Goal: Information Seeking & Learning: Find specific fact

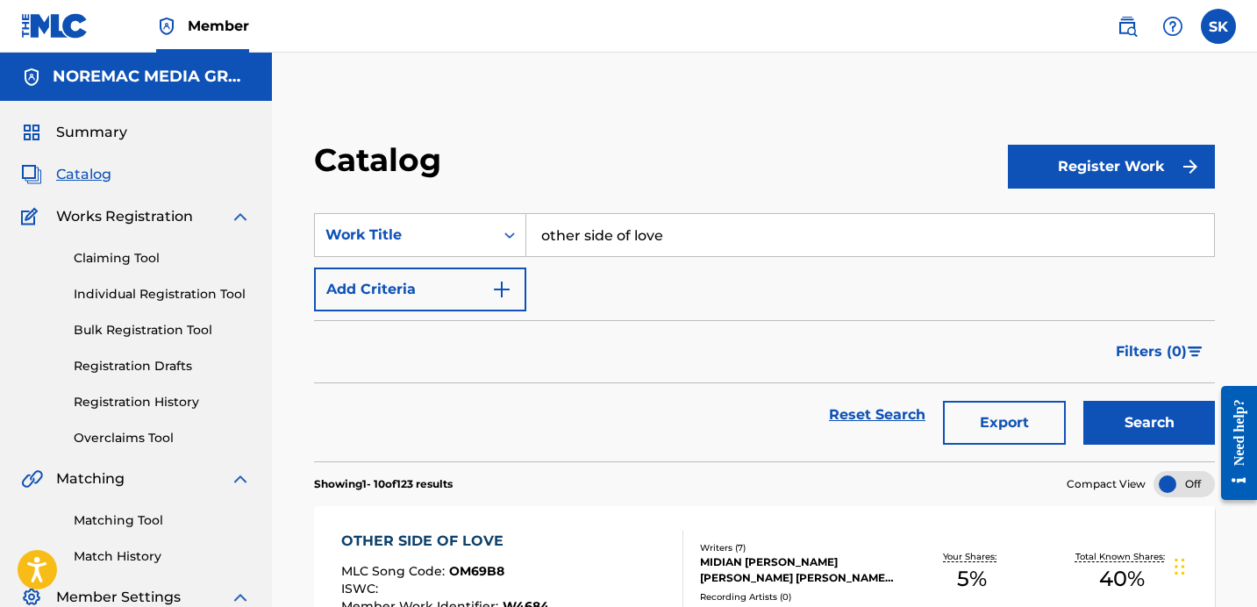
click at [609, 215] on input "other side of love" at bounding box center [870, 235] width 688 height 42
click at [1083, 401] on button "Search" at bounding box center [1149, 423] width 132 height 44
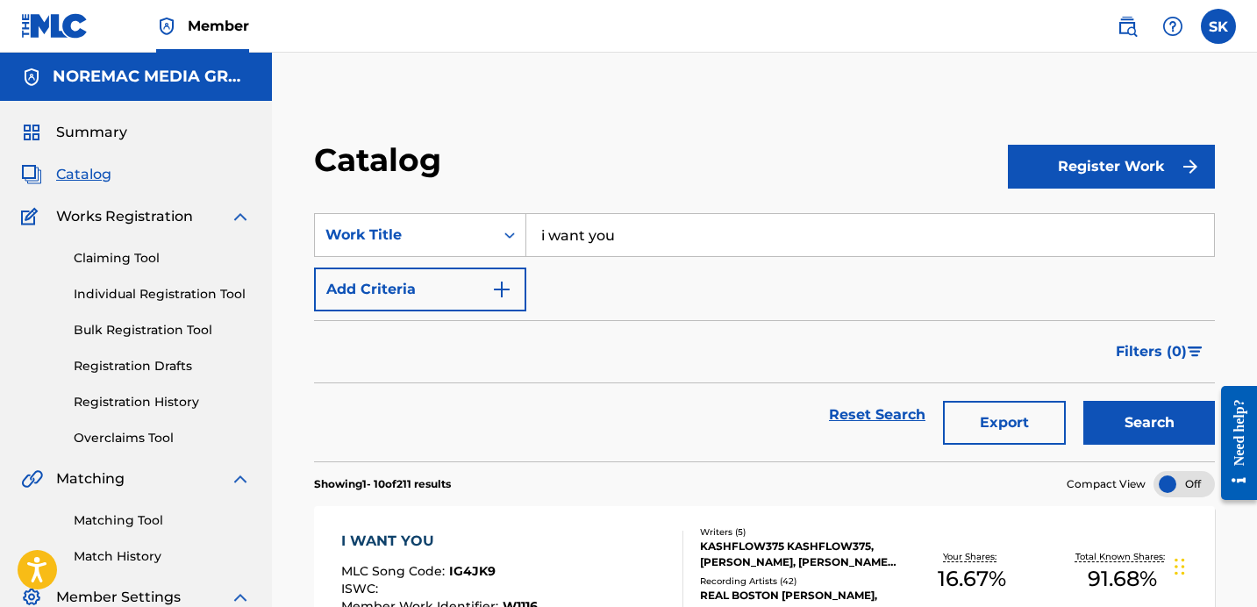
click at [716, 367] on div "Filters ( 0 )" at bounding box center [764, 351] width 901 height 63
click at [618, 238] on input "i want you" at bounding box center [870, 235] width 688 height 42
type input "diamonds and money feat. big30"
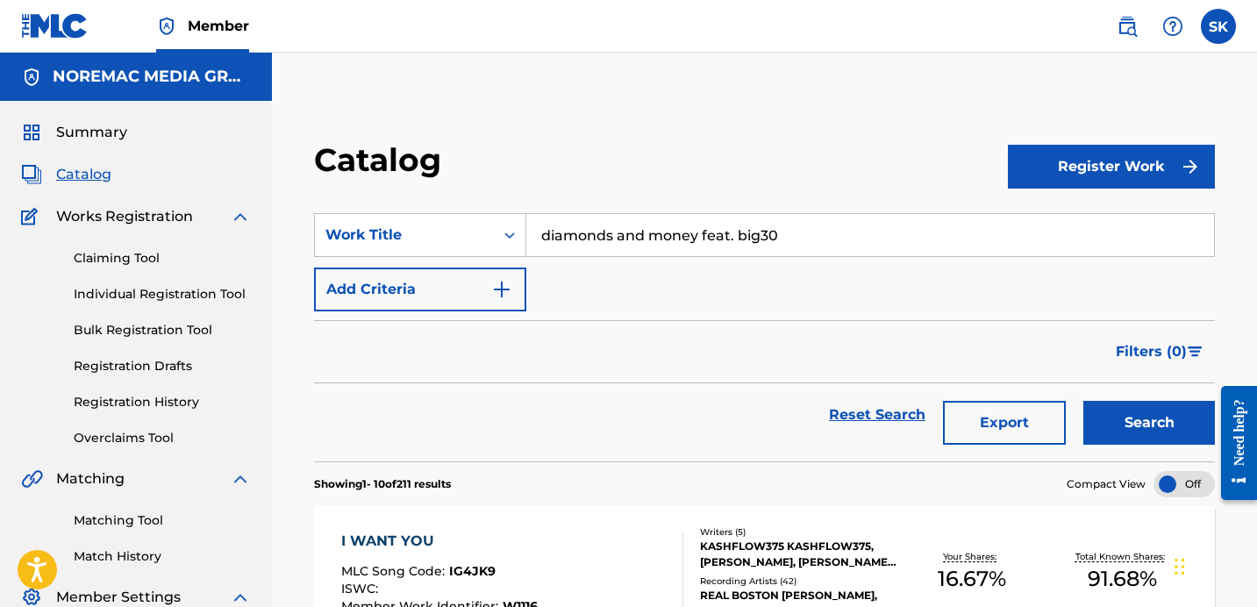
click at [1083, 401] on button "Search" at bounding box center [1149, 423] width 132 height 44
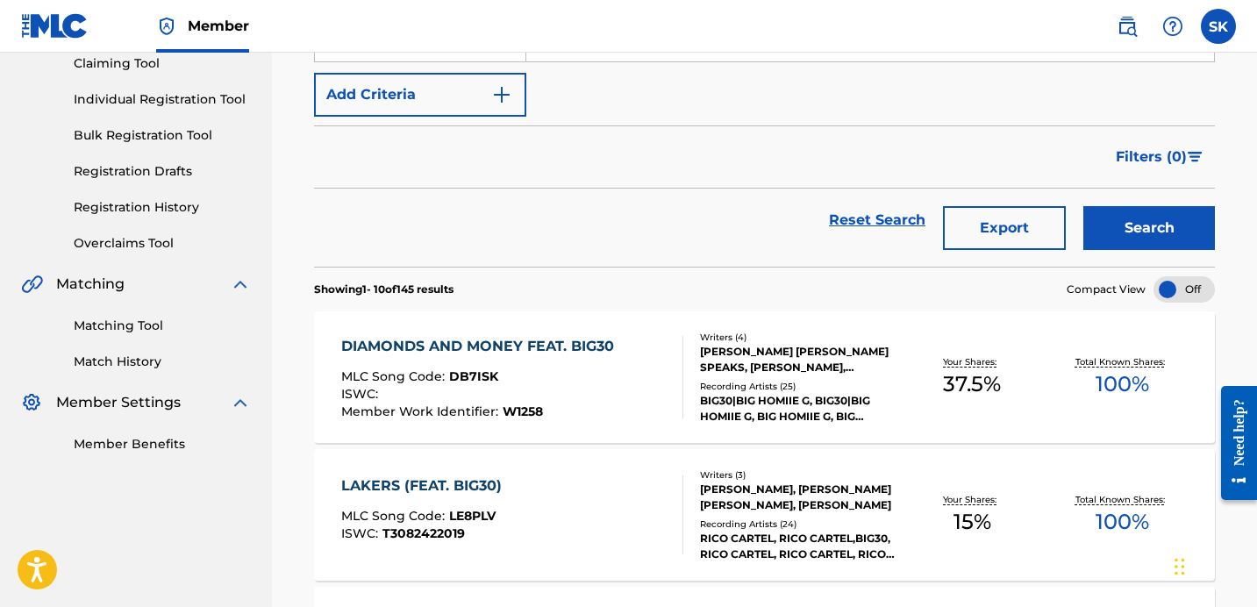
scroll to position [192, 0]
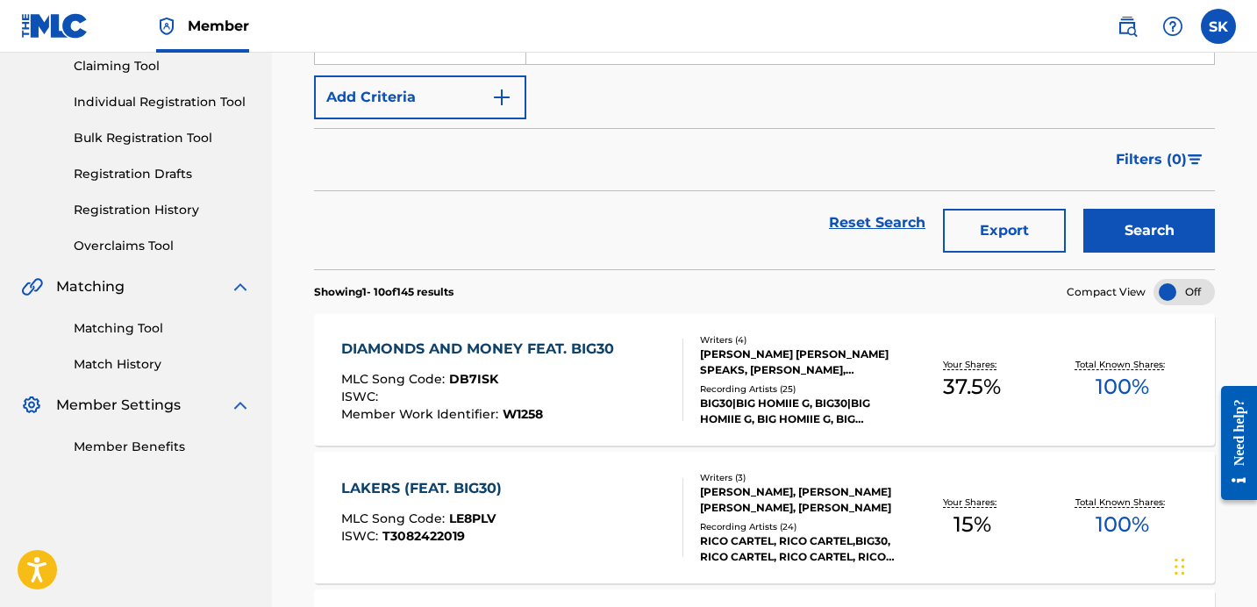
click at [644, 376] on div "DIAMONDS AND MONEY FEAT. BIG30 MLC Song Code : DB7ISK ISWC : Member Work Identi…" at bounding box center [512, 380] width 342 height 82
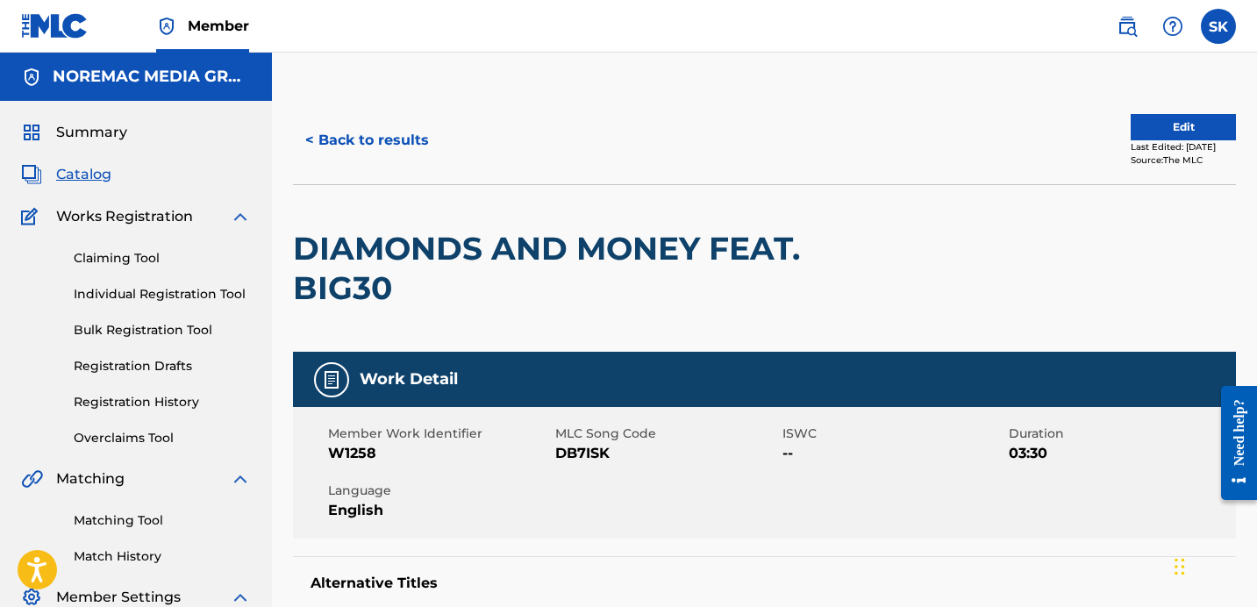
click at [385, 135] on button "< Back to results" at bounding box center [367, 140] width 148 height 44
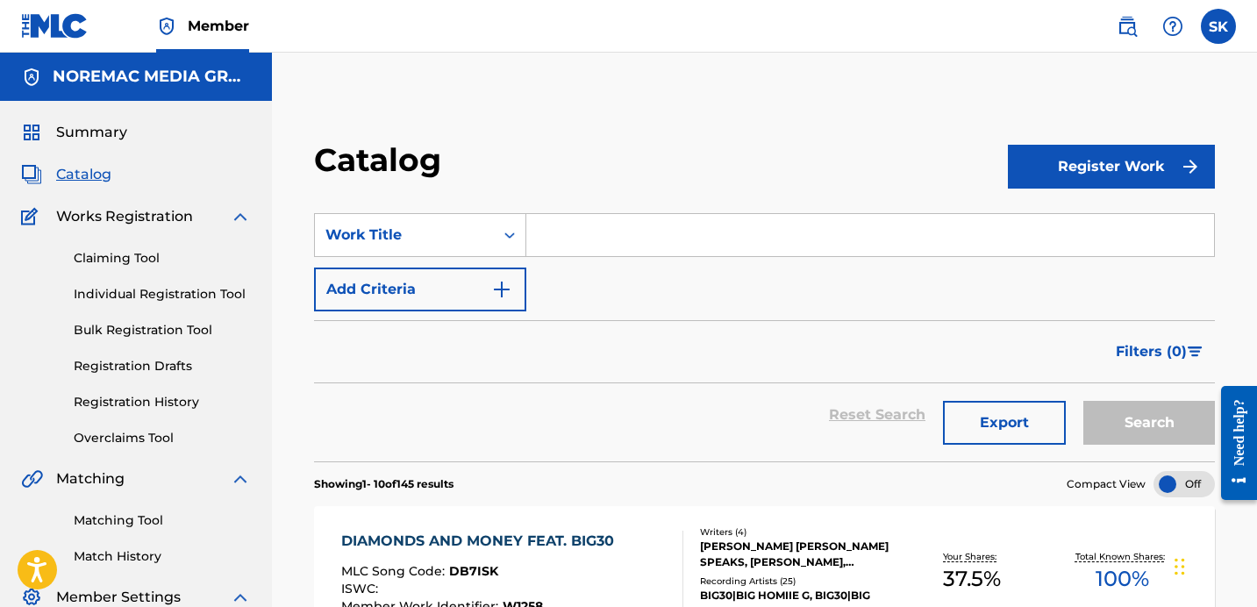
click at [591, 242] on input "Search Form" at bounding box center [870, 235] width 688 height 42
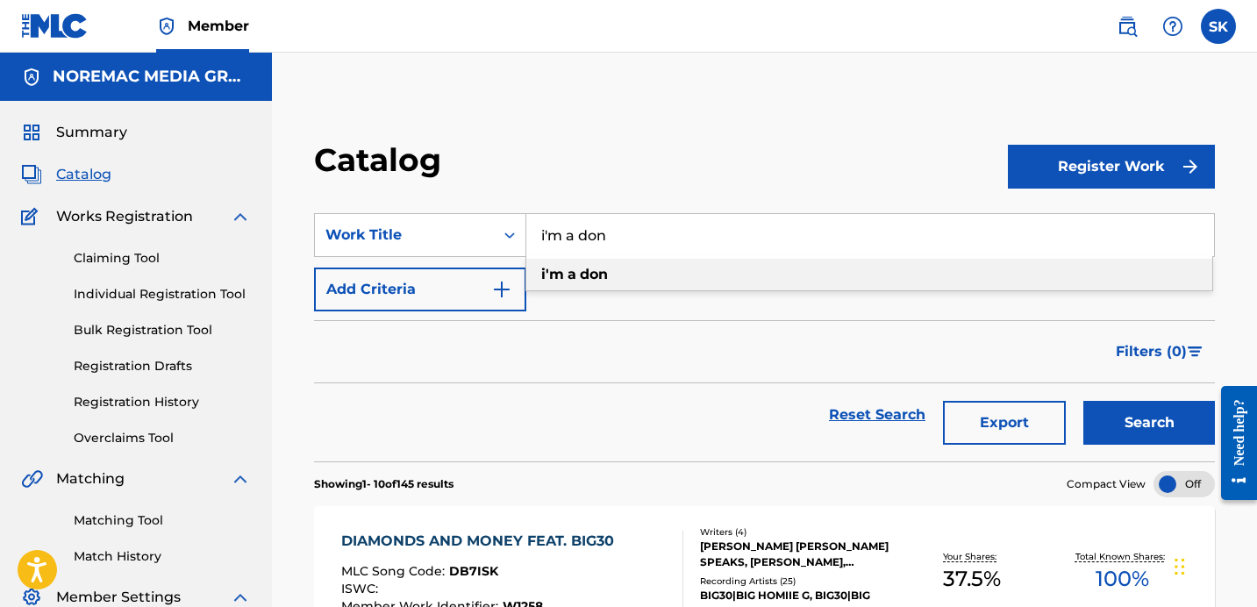
click at [1083, 401] on button "Search" at bounding box center [1149, 423] width 132 height 44
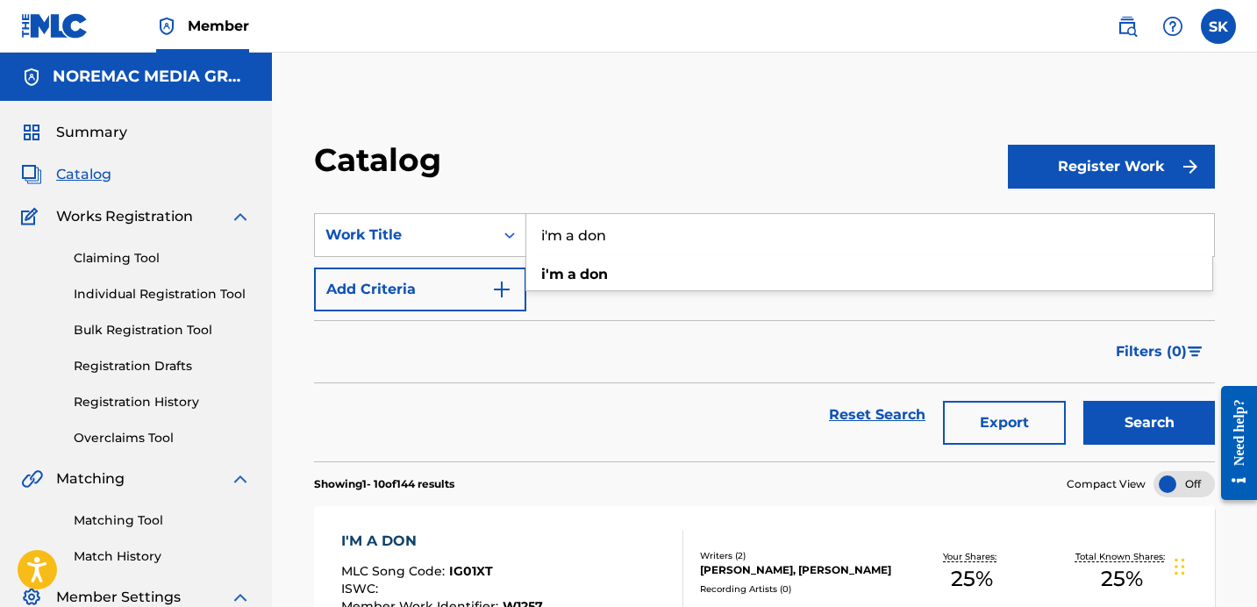
click at [640, 238] on input "i'm a don" at bounding box center [870, 235] width 688 height 42
click at [638, 235] on input "i'm a don" at bounding box center [870, 235] width 688 height 42
click at [638, 235] on input "big guns (dripped & screwed)" at bounding box center [870, 235] width 688 height 42
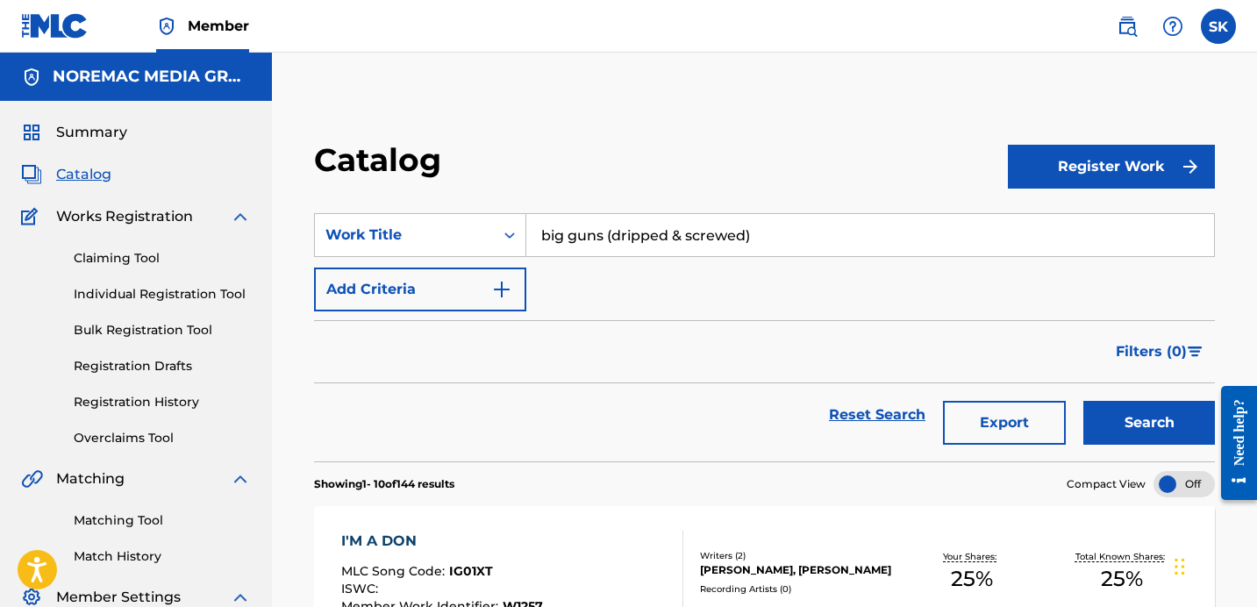
click at [638, 235] on input "big guns (dripped & screwed)" at bounding box center [870, 235] width 688 height 42
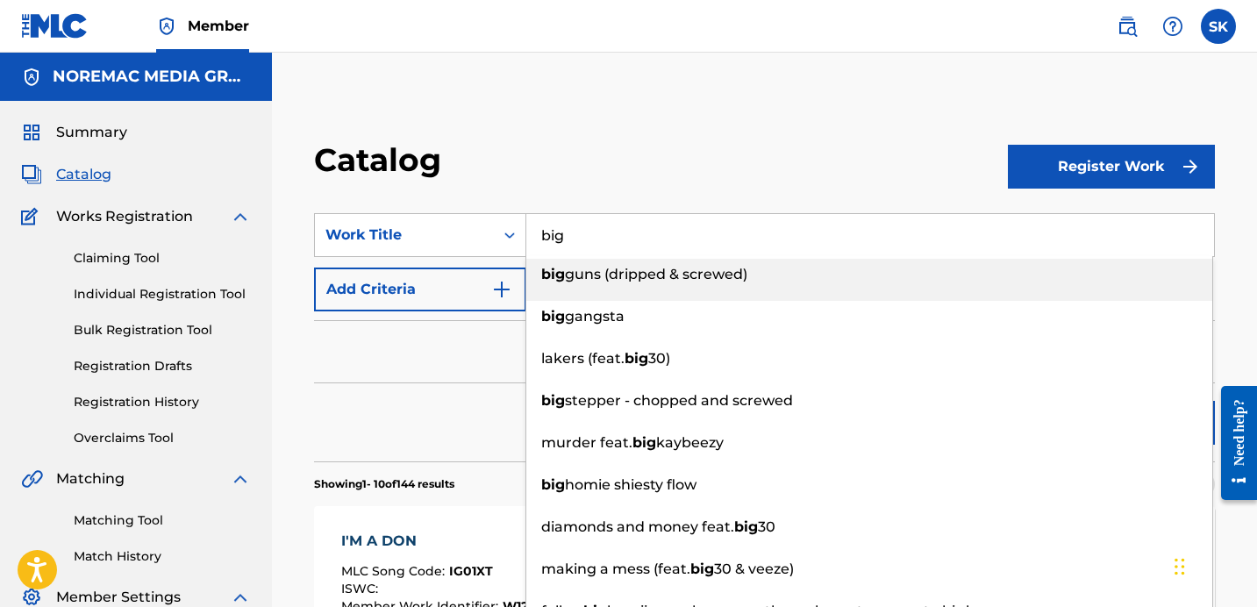
click at [674, 168] on div "Catalog" at bounding box center [661, 166] width 694 height 52
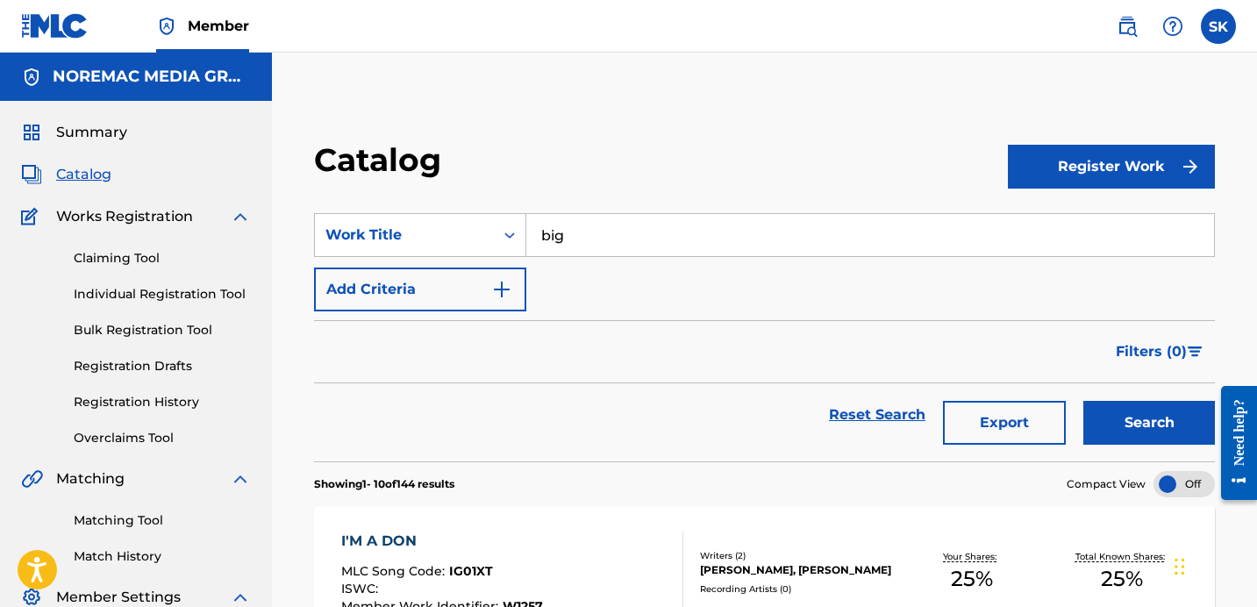
click at [1167, 431] on button "Search" at bounding box center [1149, 423] width 132 height 44
click at [591, 251] on input "big" at bounding box center [870, 235] width 688 height 42
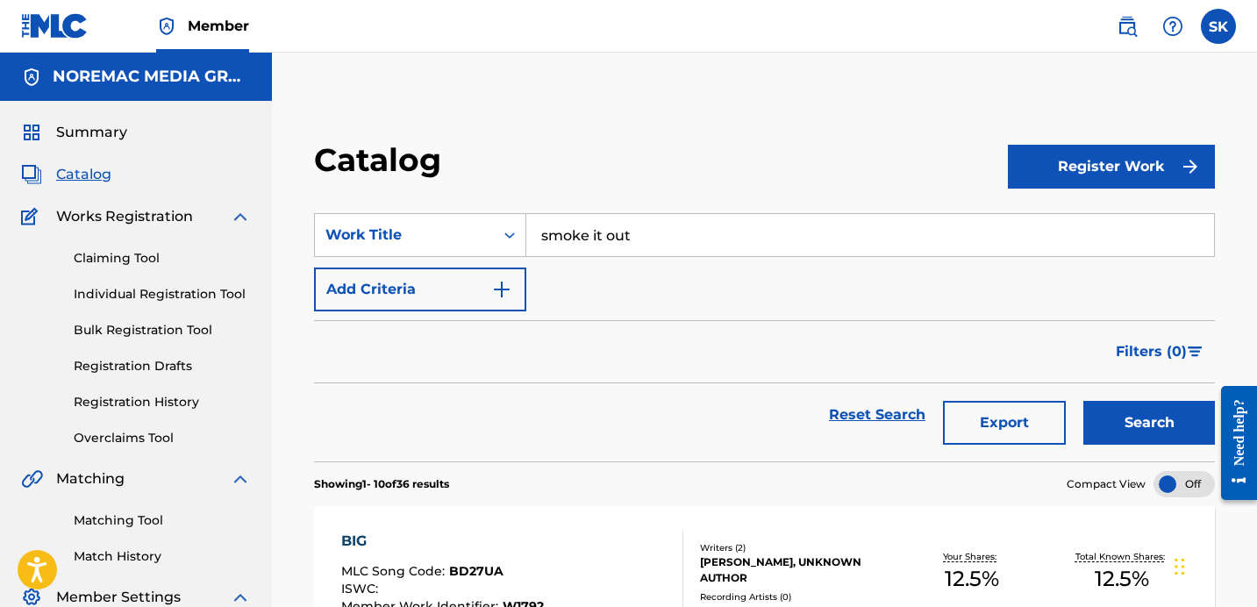
click at [1083, 401] on button "Search" at bounding box center [1149, 423] width 132 height 44
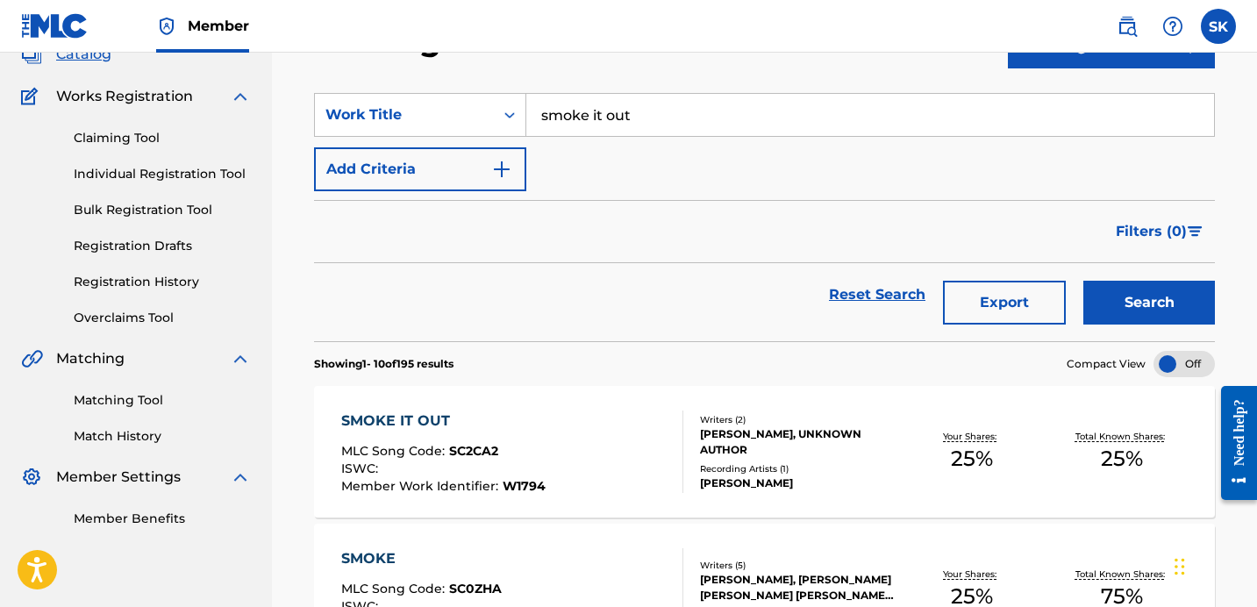
scroll to position [118, 0]
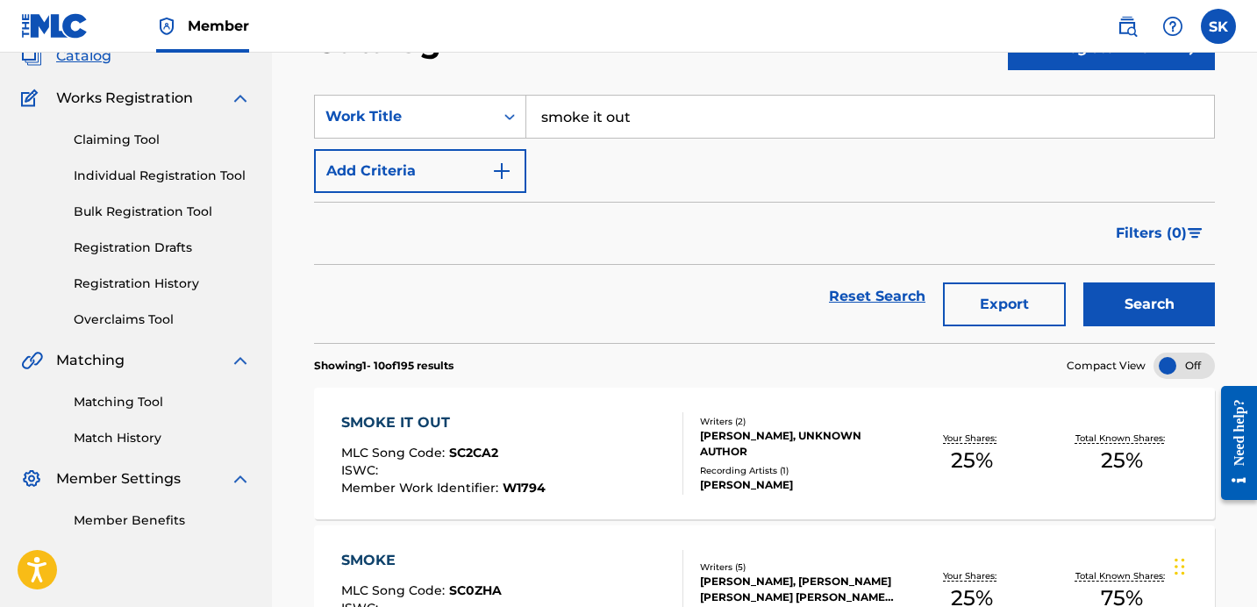
click at [630, 126] on input "smoke it out" at bounding box center [870, 117] width 688 height 42
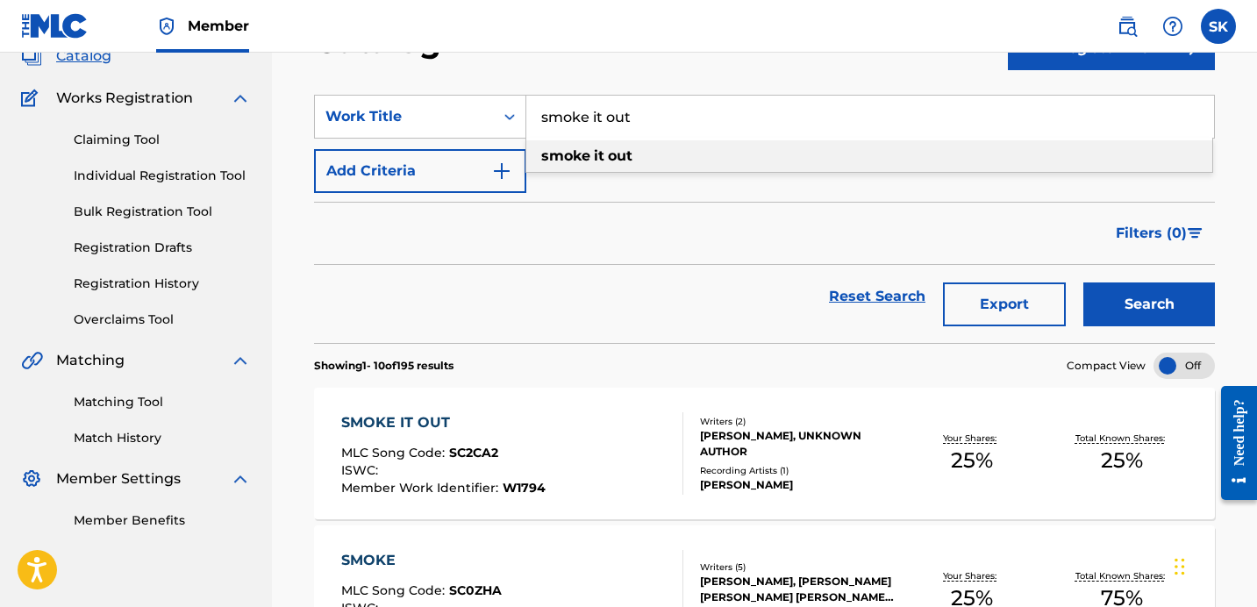
click at [630, 126] on input "smoke it out" at bounding box center [870, 117] width 688 height 42
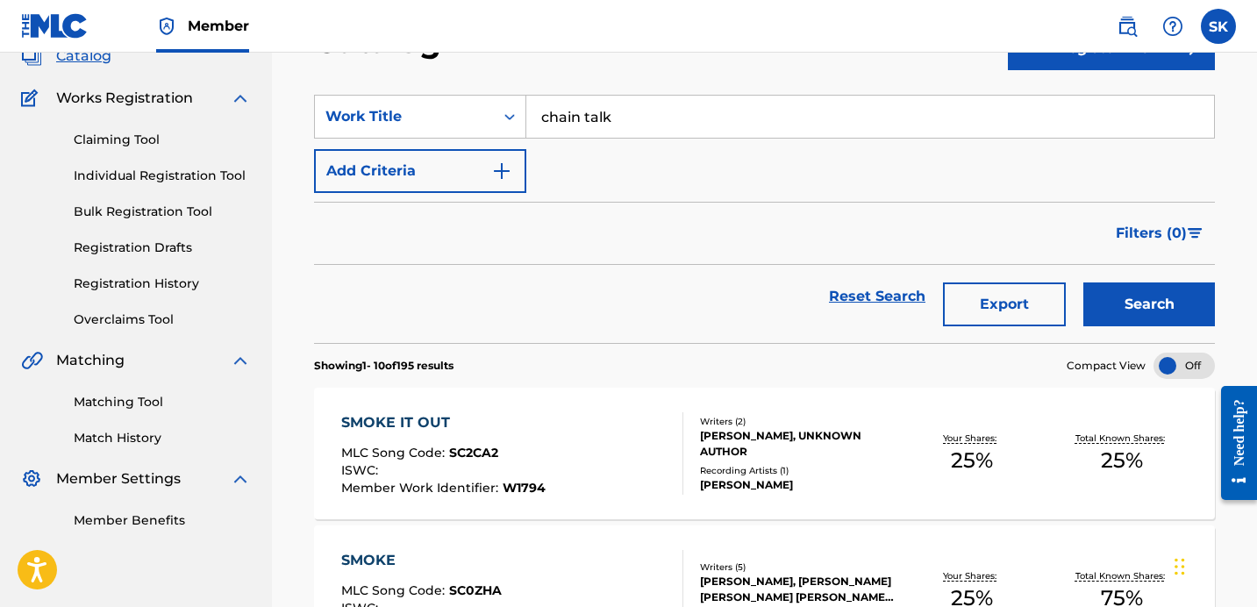
click at [1083, 282] on button "Search" at bounding box center [1149, 304] width 132 height 44
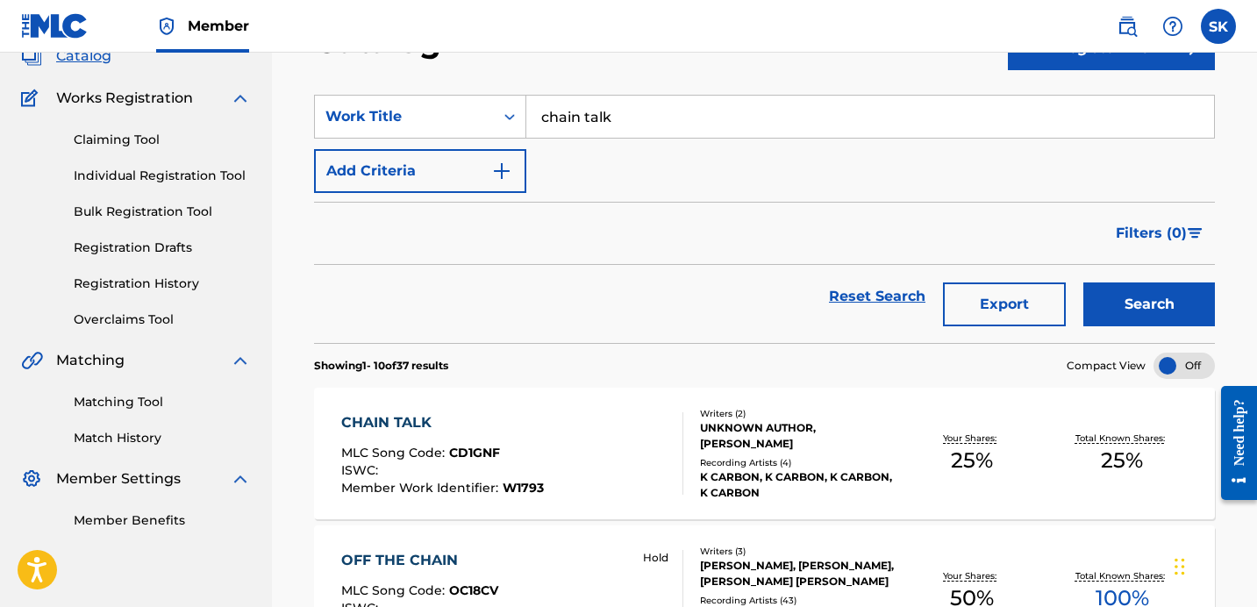
click at [740, 108] on input "chain talk" at bounding box center [870, 117] width 688 height 42
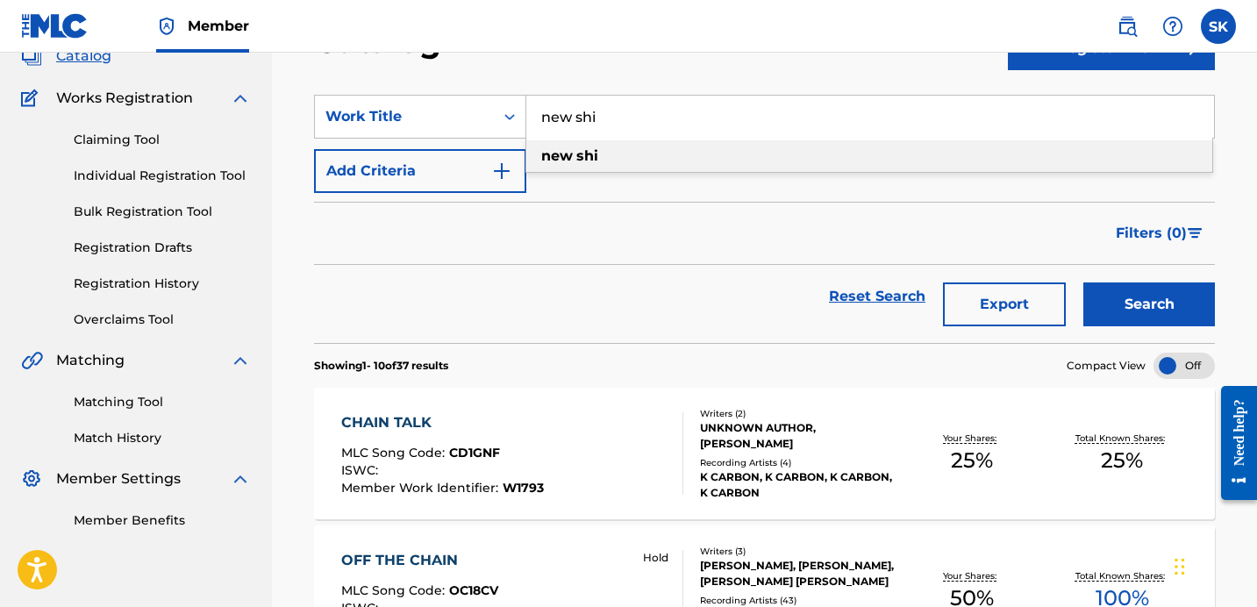
click at [1083, 282] on button "Search" at bounding box center [1149, 304] width 132 height 44
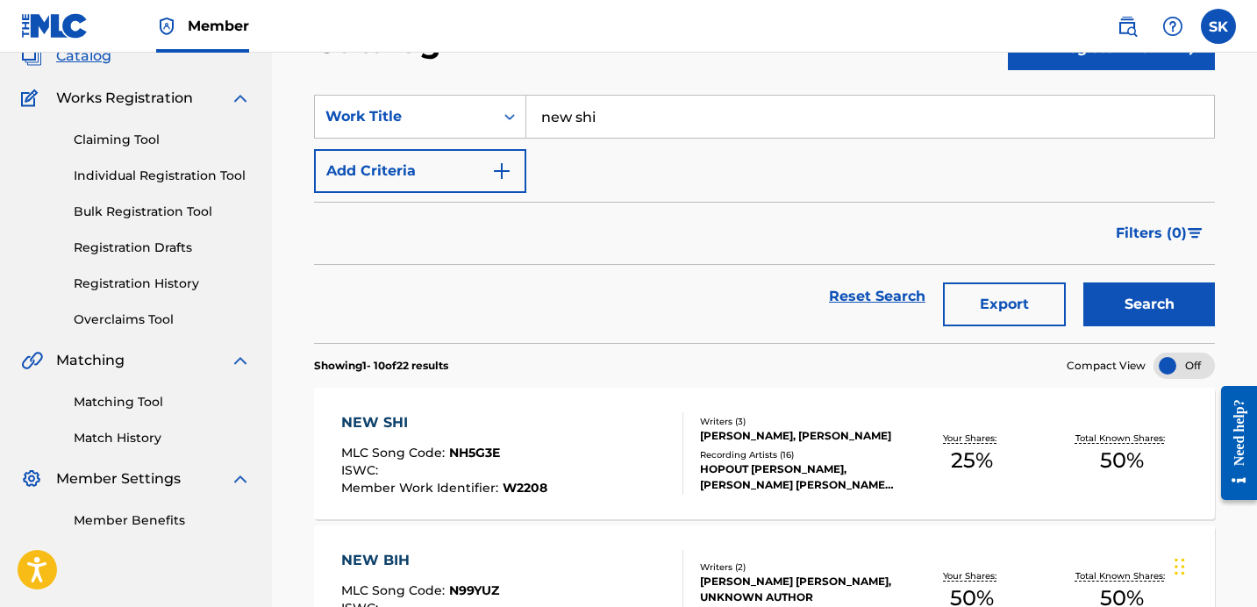
click at [740, 108] on input "new shi" at bounding box center [870, 117] width 688 height 42
click at [1083, 282] on button "Search" at bounding box center [1149, 304] width 132 height 44
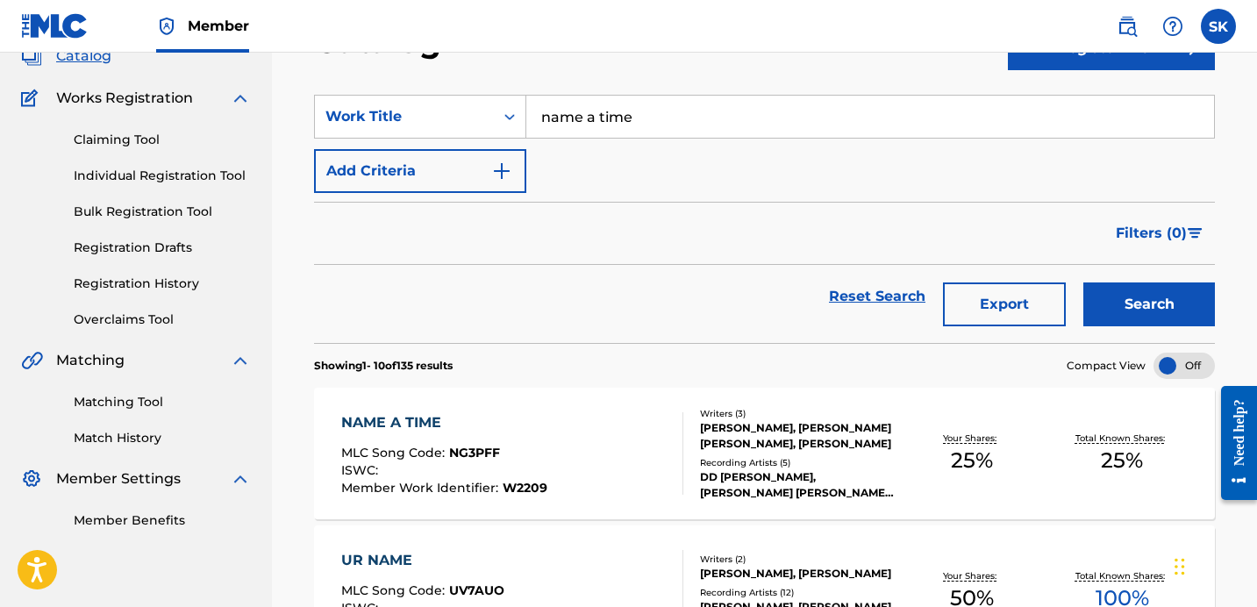
click at [745, 103] on input "name a time" at bounding box center [870, 117] width 688 height 42
click at [745, 104] on input "name a time" at bounding box center [870, 117] width 688 height 42
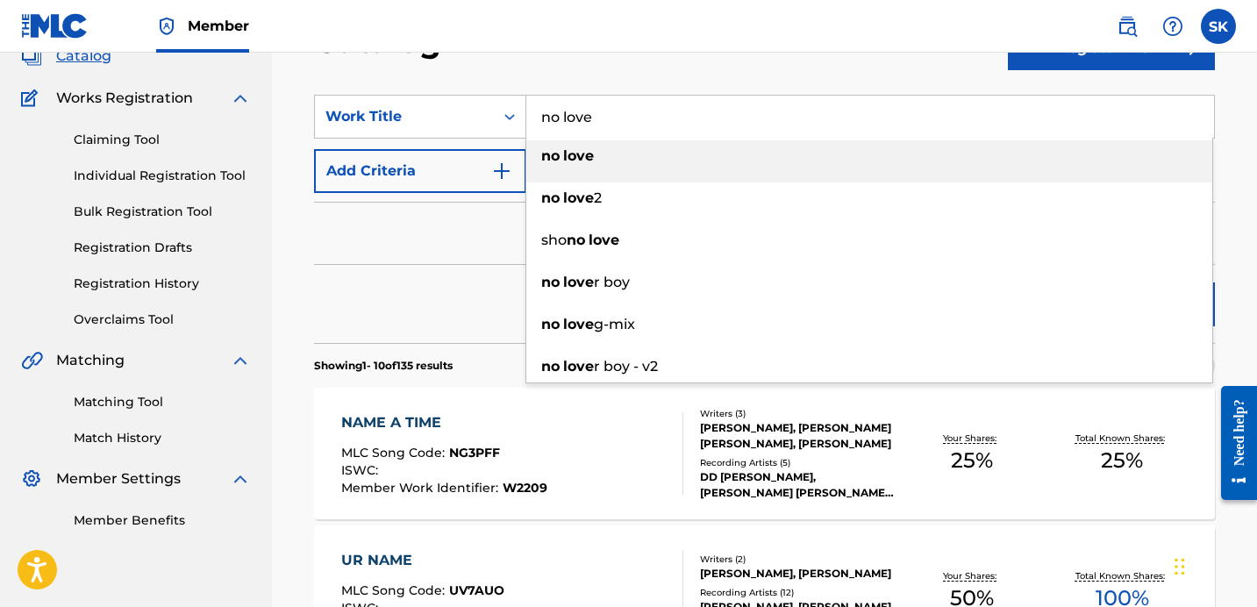
click at [1083, 282] on button "Search" at bounding box center [1149, 304] width 132 height 44
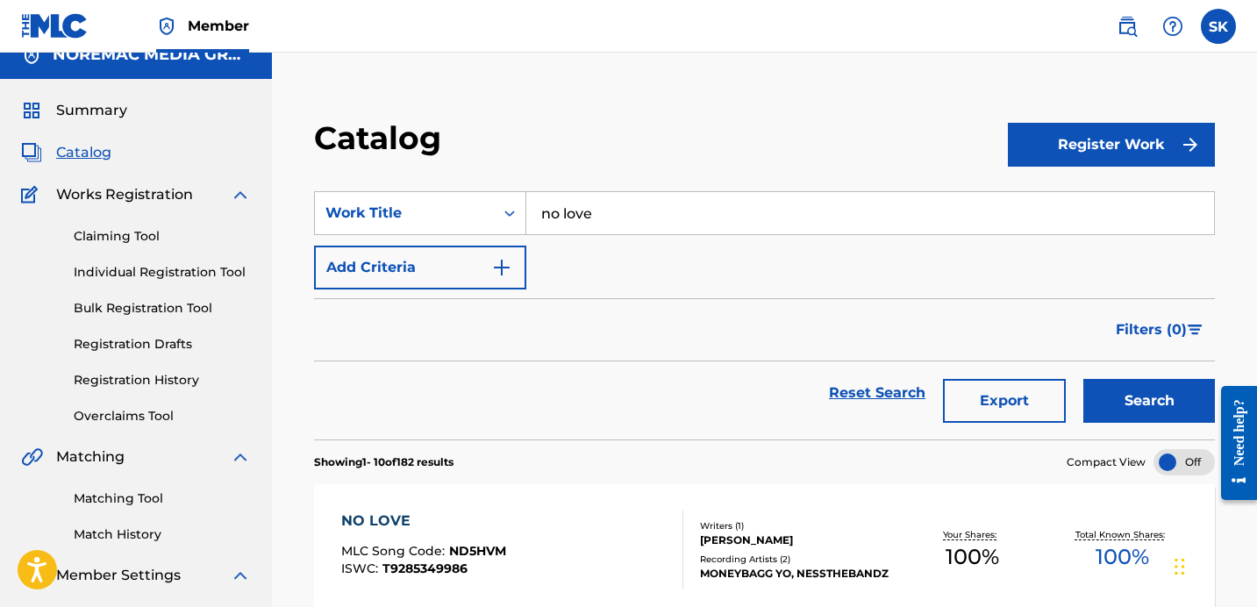
scroll to position [0, 0]
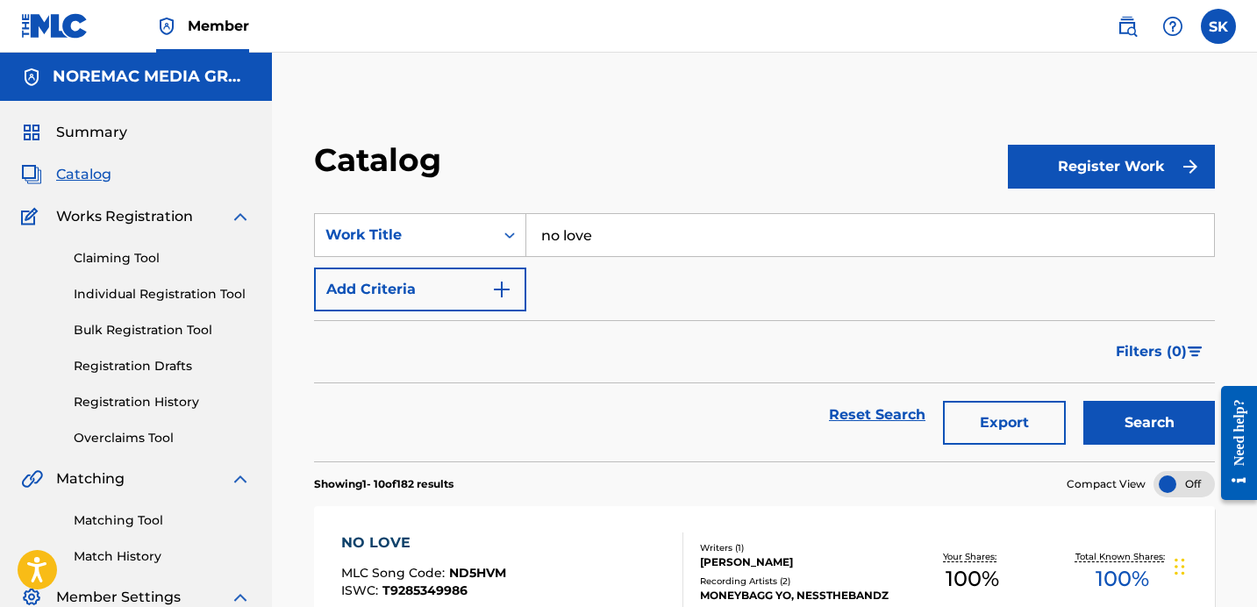
click at [694, 232] on input "no love" at bounding box center [870, 235] width 688 height 42
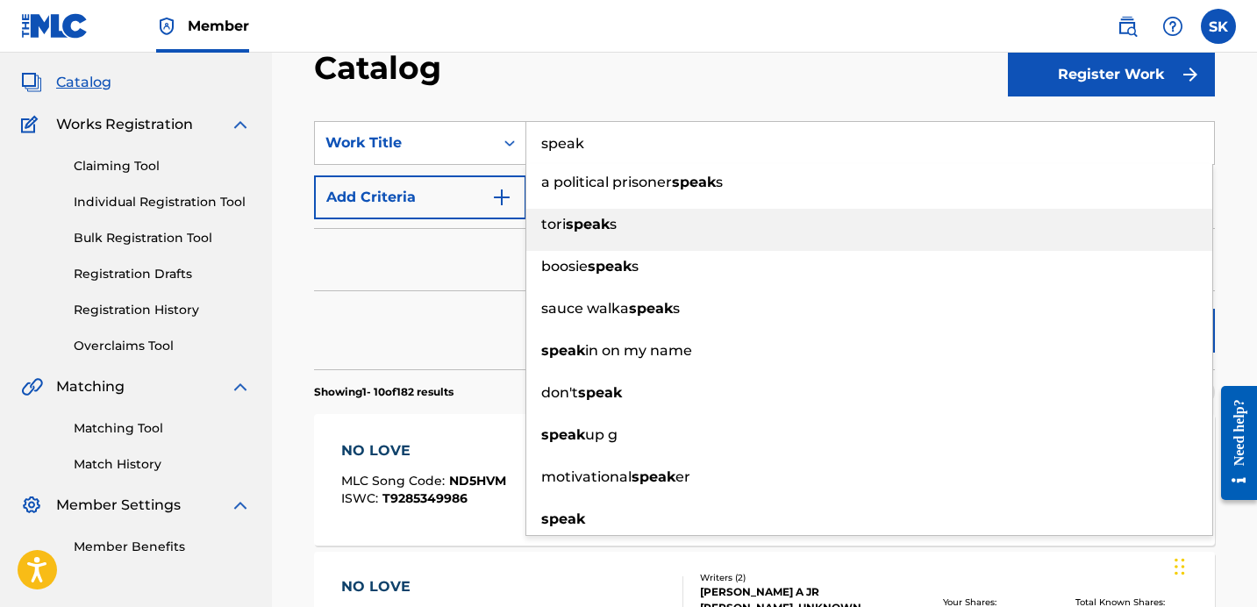
scroll to position [109, 0]
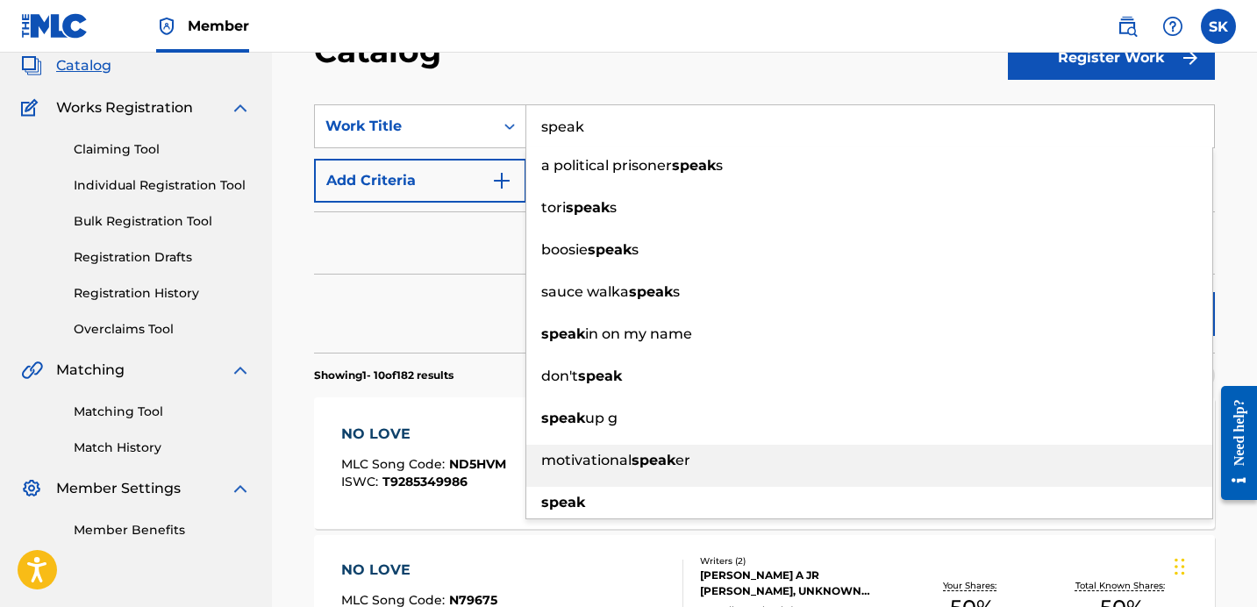
type input "speak"
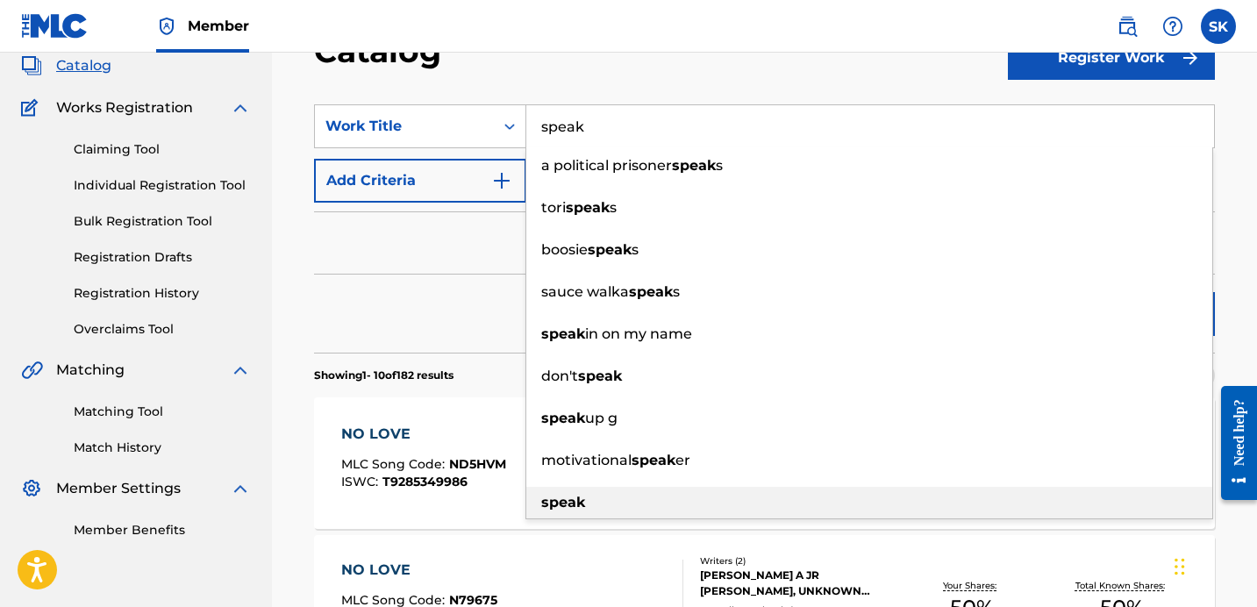
click at [623, 505] on div "speak" at bounding box center [869, 503] width 686 height 32
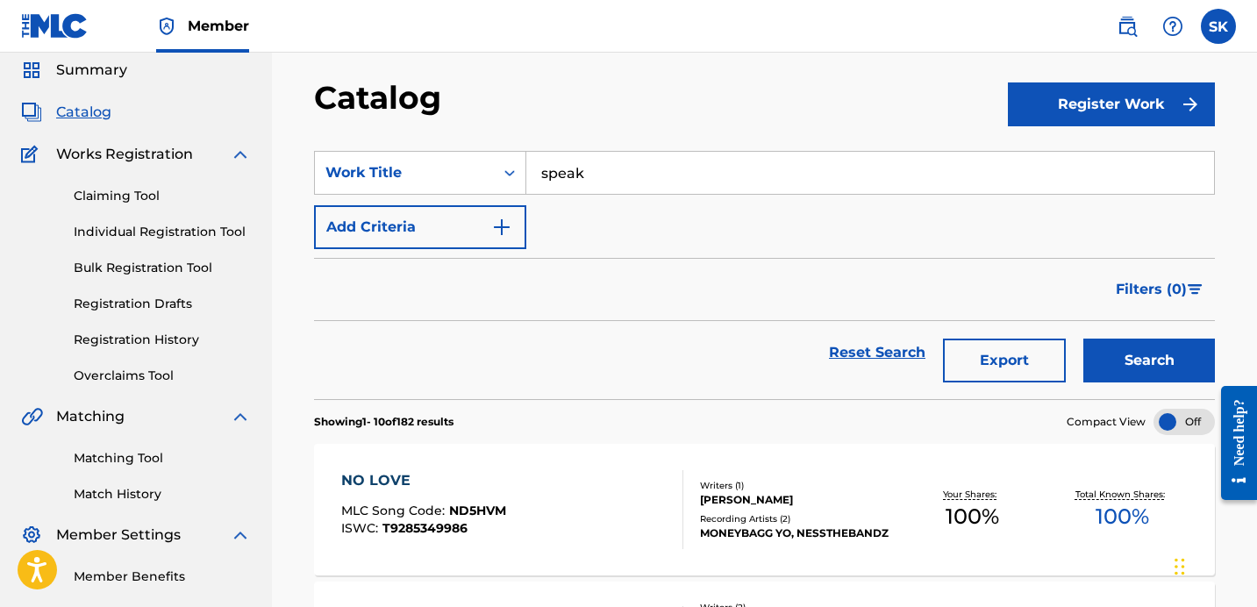
scroll to position [0, 0]
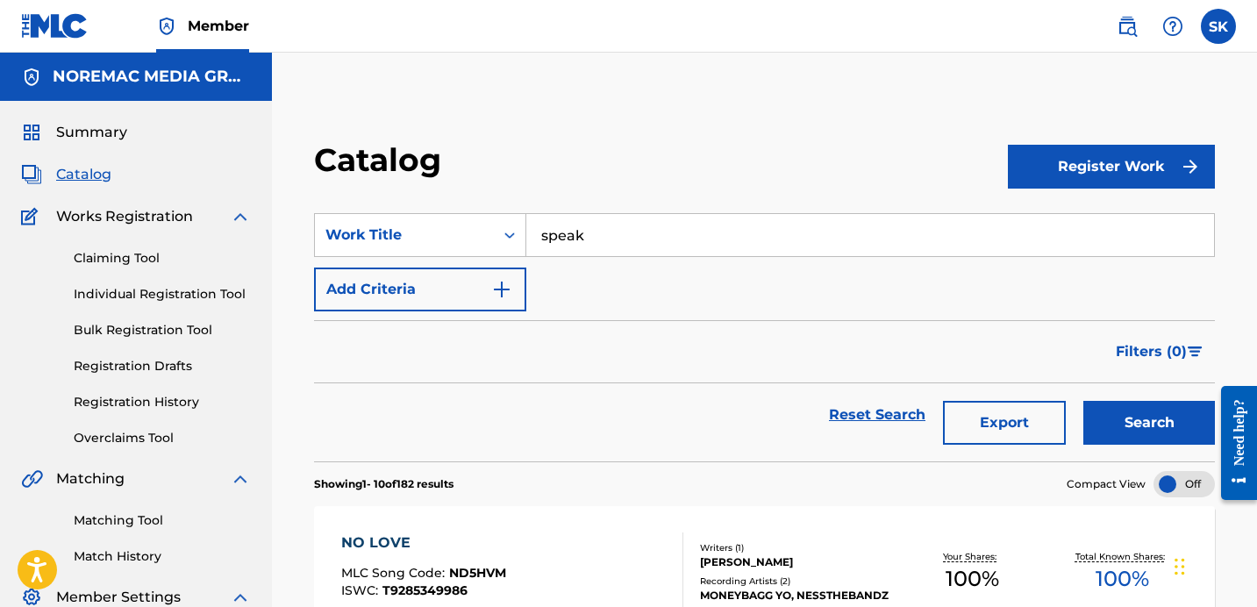
click at [1166, 430] on button "Search" at bounding box center [1149, 423] width 132 height 44
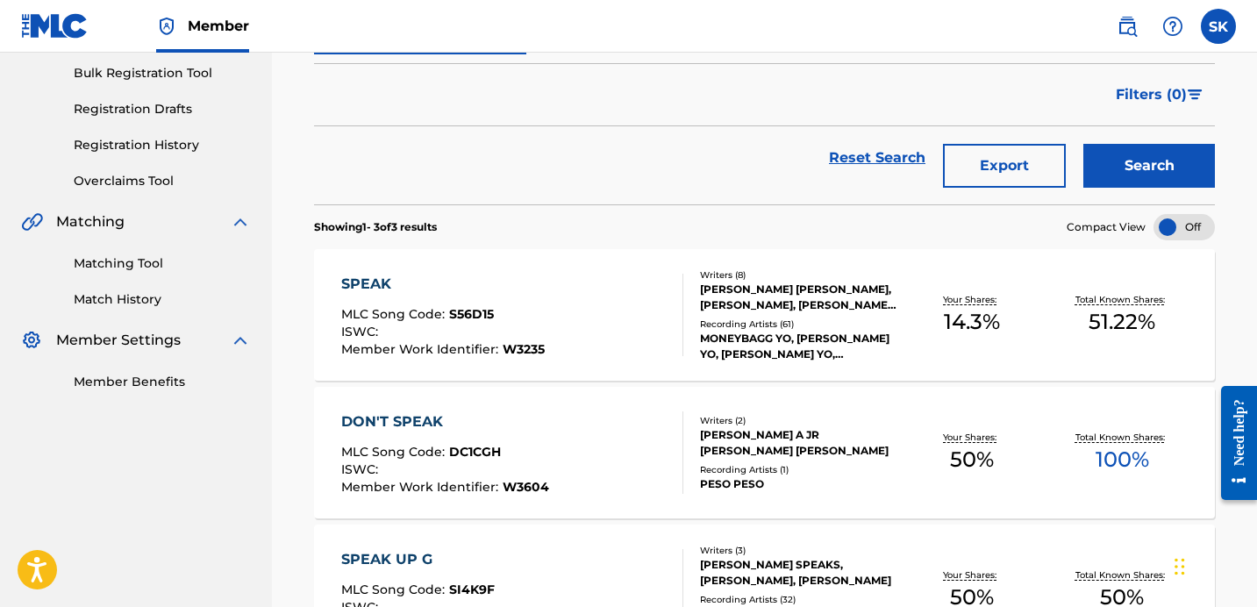
scroll to position [260, 0]
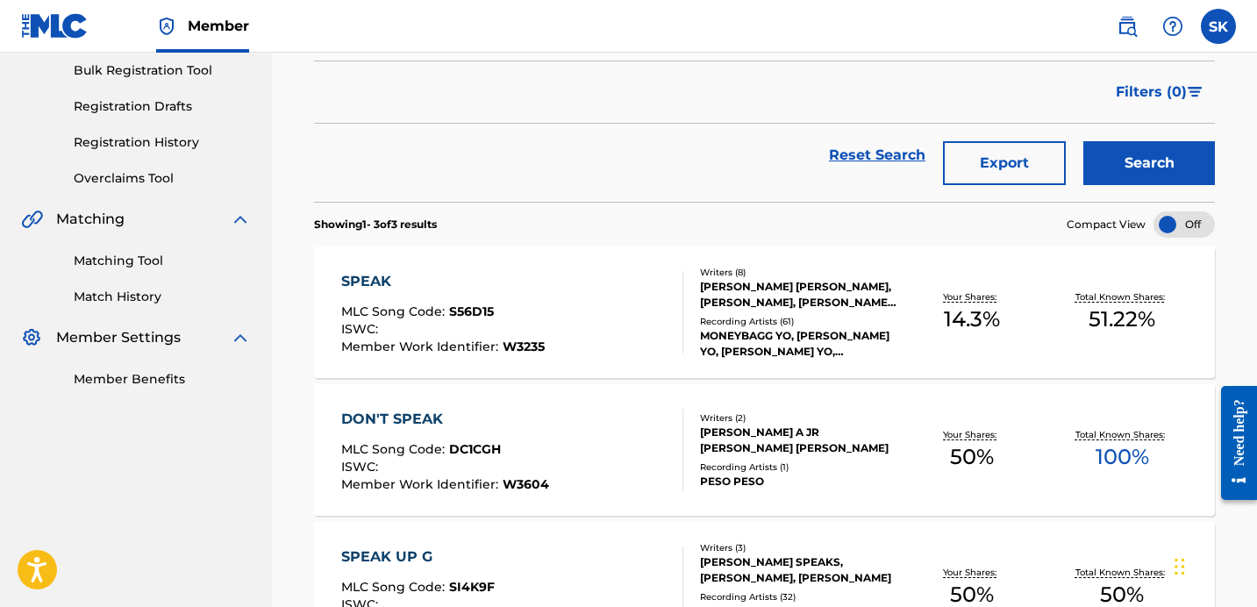
click at [605, 304] on div "SPEAK MLC Song Code : S56D15 ISWC : Member Work Identifier : W3235" at bounding box center [512, 312] width 342 height 82
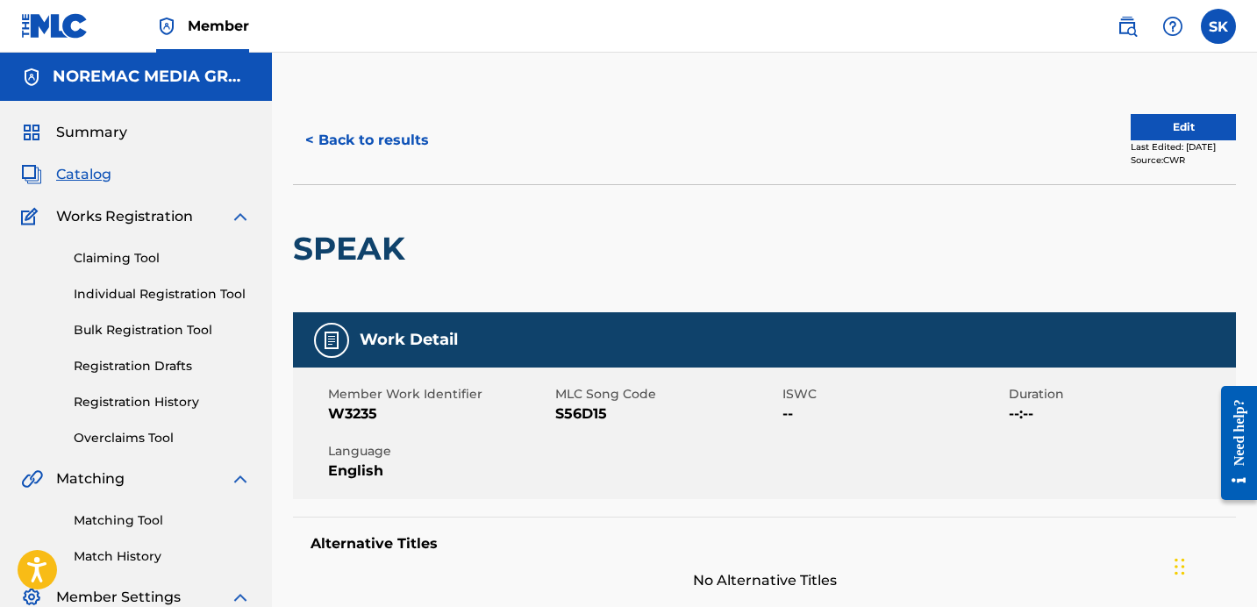
click at [400, 155] on button "< Back to results" at bounding box center [367, 140] width 148 height 44
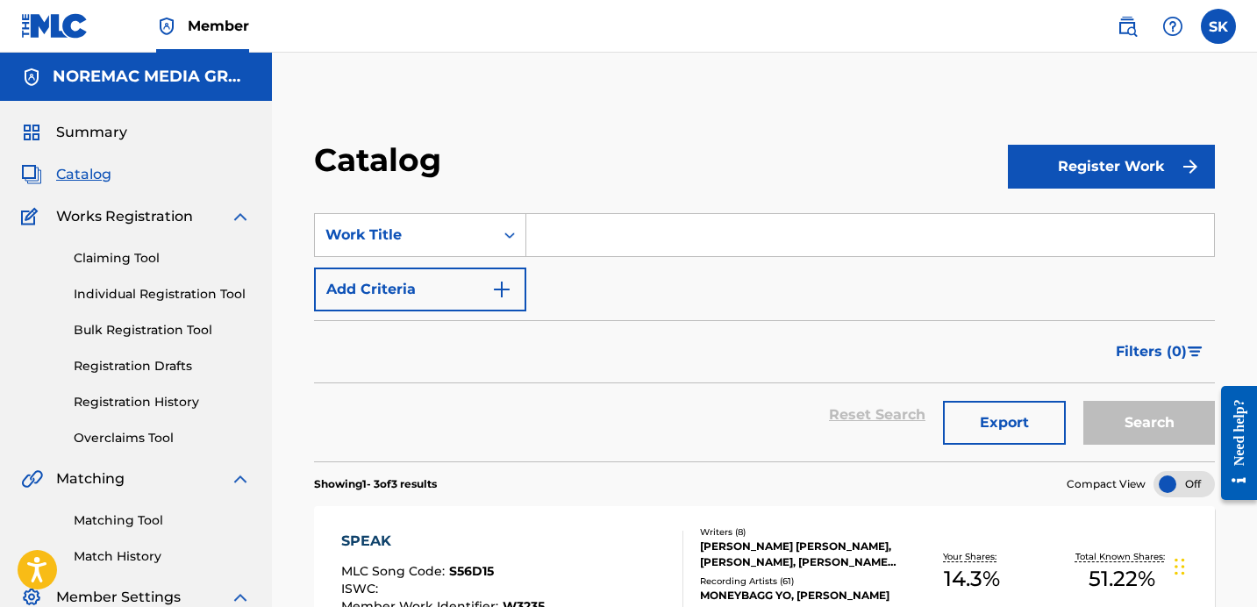
click at [570, 232] on input "Search Form" at bounding box center [870, 235] width 688 height 42
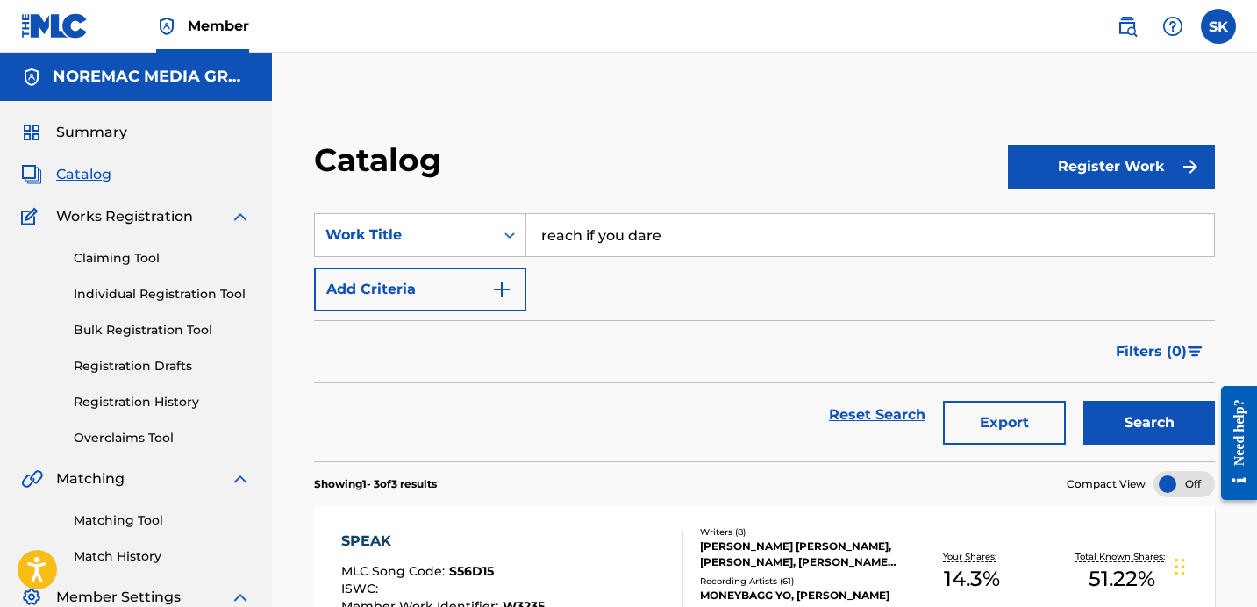
type input "reach if you dare"
click at [1083, 401] on button "Search" at bounding box center [1149, 423] width 132 height 44
